Goal: Transaction & Acquisition: Download file/media

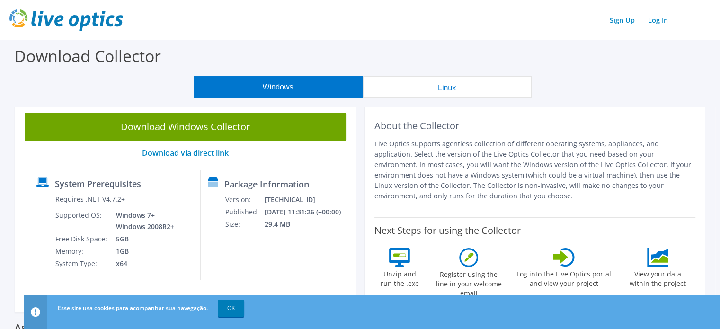
click at [444, 88] on button "Linux" at bounding box center [447, 86] width 169 height 21
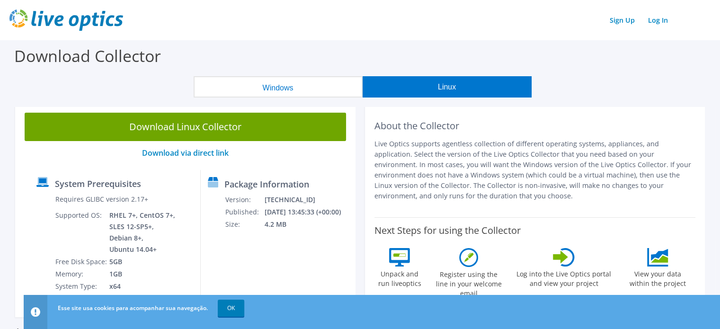
click at [309, 88] on button "Windows" at bounding box center [278, 86] width 169 height 21
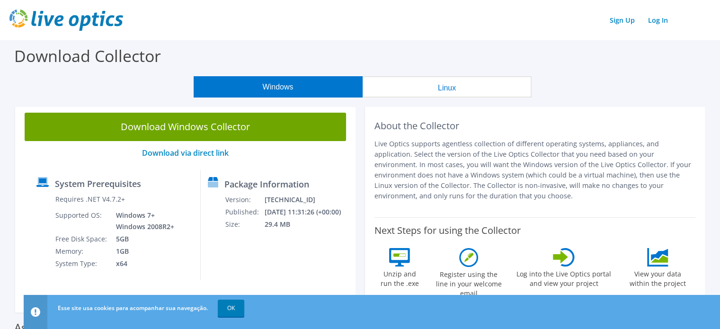
click at [424, 87] on button "Linux" at bounding box center [447, 86] width 169 height 21
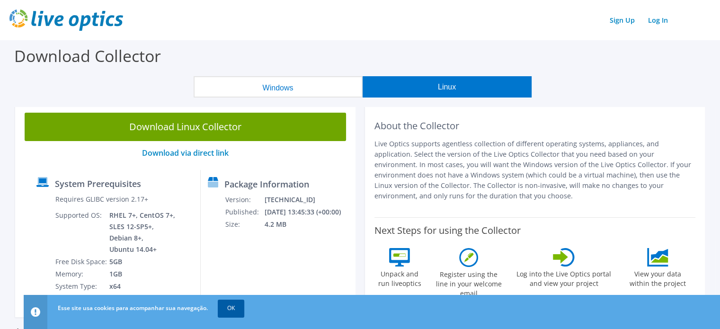
click at [232, 312] on link "OK" at bounding box center [231, 308] width 27 height 17
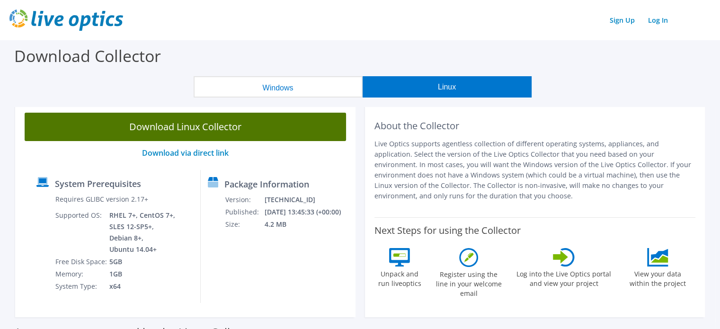
click at [222, 130] on link "Download Linux Collector" at bounding box center [185, 127] width 321 height 28
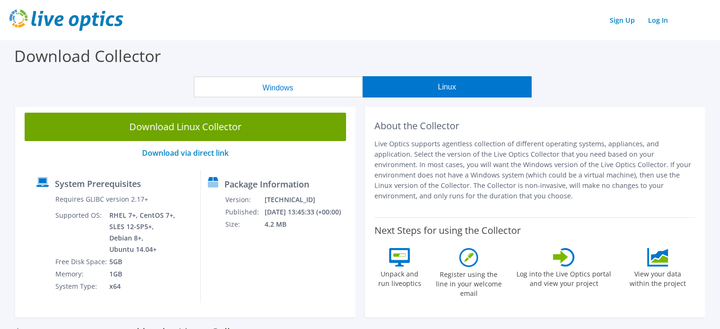
click at [288, 87] on button "Windows" at bounding box center [278, 86] width 169 height 21
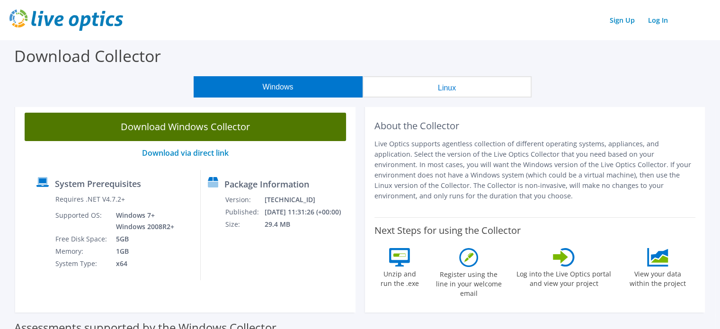
click at [217, 128] on link "Download Windows Collector" at bounding box center [185, 127] width 321 height 28
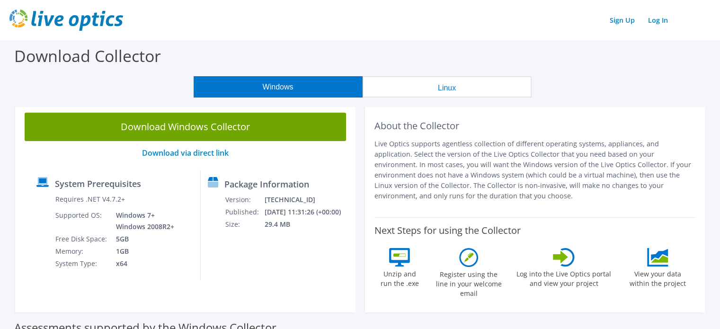
click at [103, 88] on div "Windows Linux" at bounding box center [362, 86] width 706 height 21
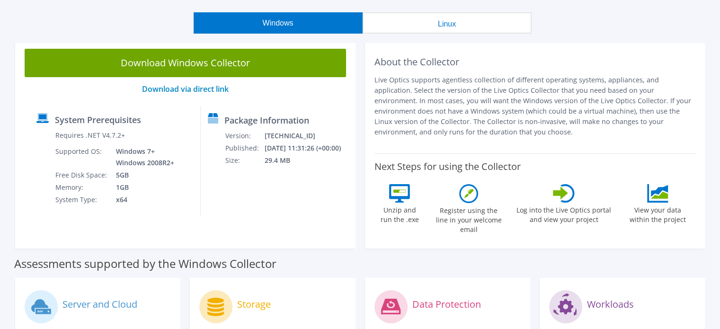
scroll to position [47, 0]
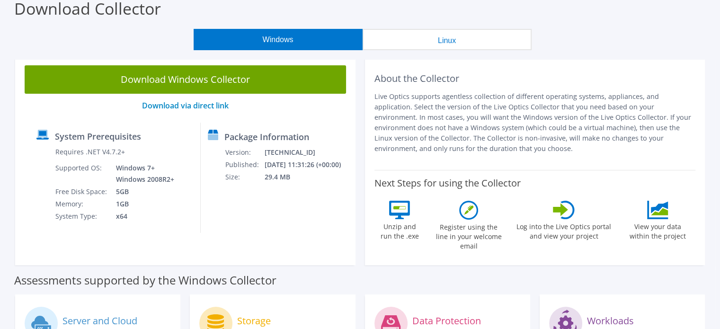
click at [420, 36] on button "Linux" at bounding box center [447, 39] width 169 height 21
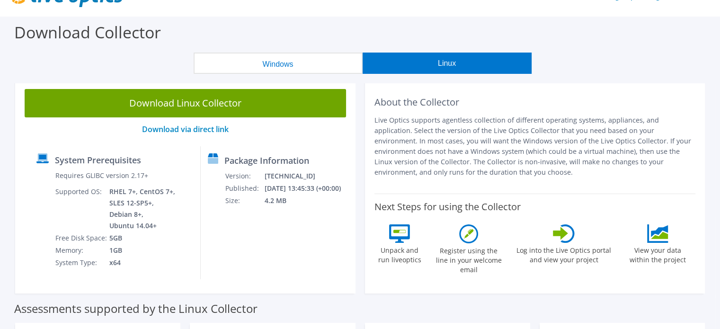
scroll to position [18, 0]
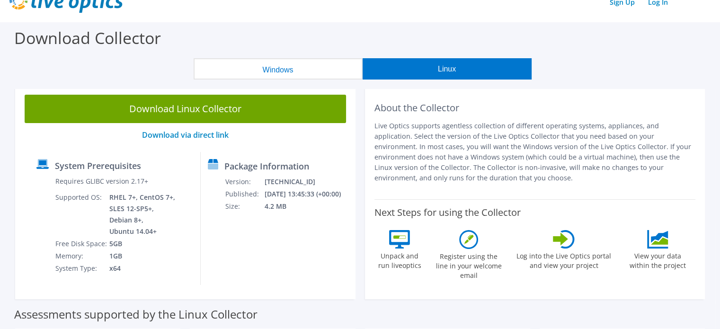
click at [284, 67] on button "Windows" at bounding box center [278, 68] width 169 height 21
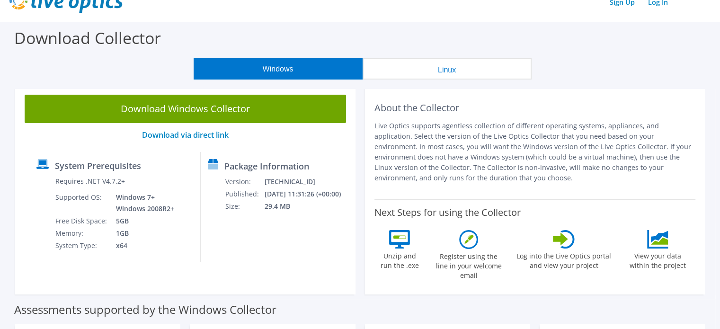
click at [402, 67] on button "Linux" at bounding box center [447, 68] width 169 height 21
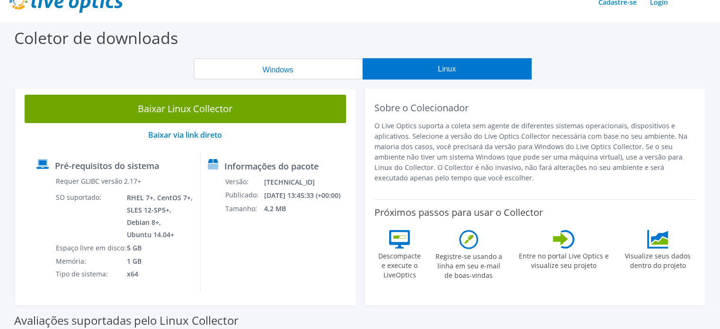
click at [588, 102] on div "Sobre o Colecionador O Live Optics suporta a coleta sem agente de diferentes si…" at bounding box center [534, 142] width 321 height 95
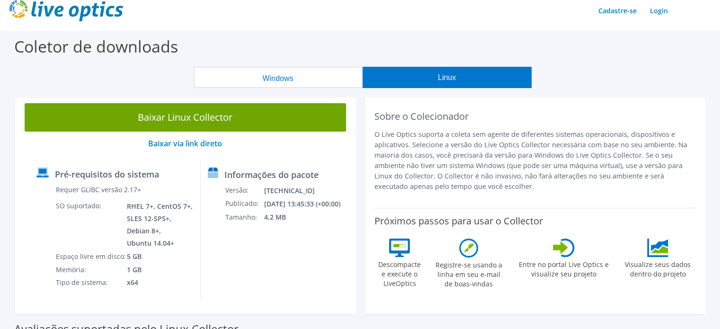
scroll to position [0, 0]
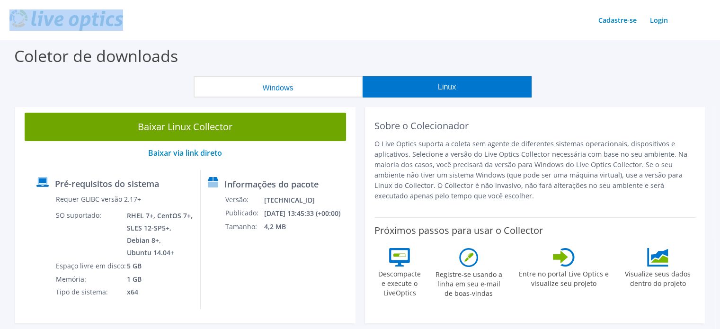
drag, startPoint x: 125, startPoint y: 22, endPoint x: 45, endPoint y: 23, distance: 79.5
click at [46, 23] on div "Cadastre-se Login" at bounding box center [359, 19] width 701 height 21
